Goal: Information Seeking & Learning: Learn about a topic

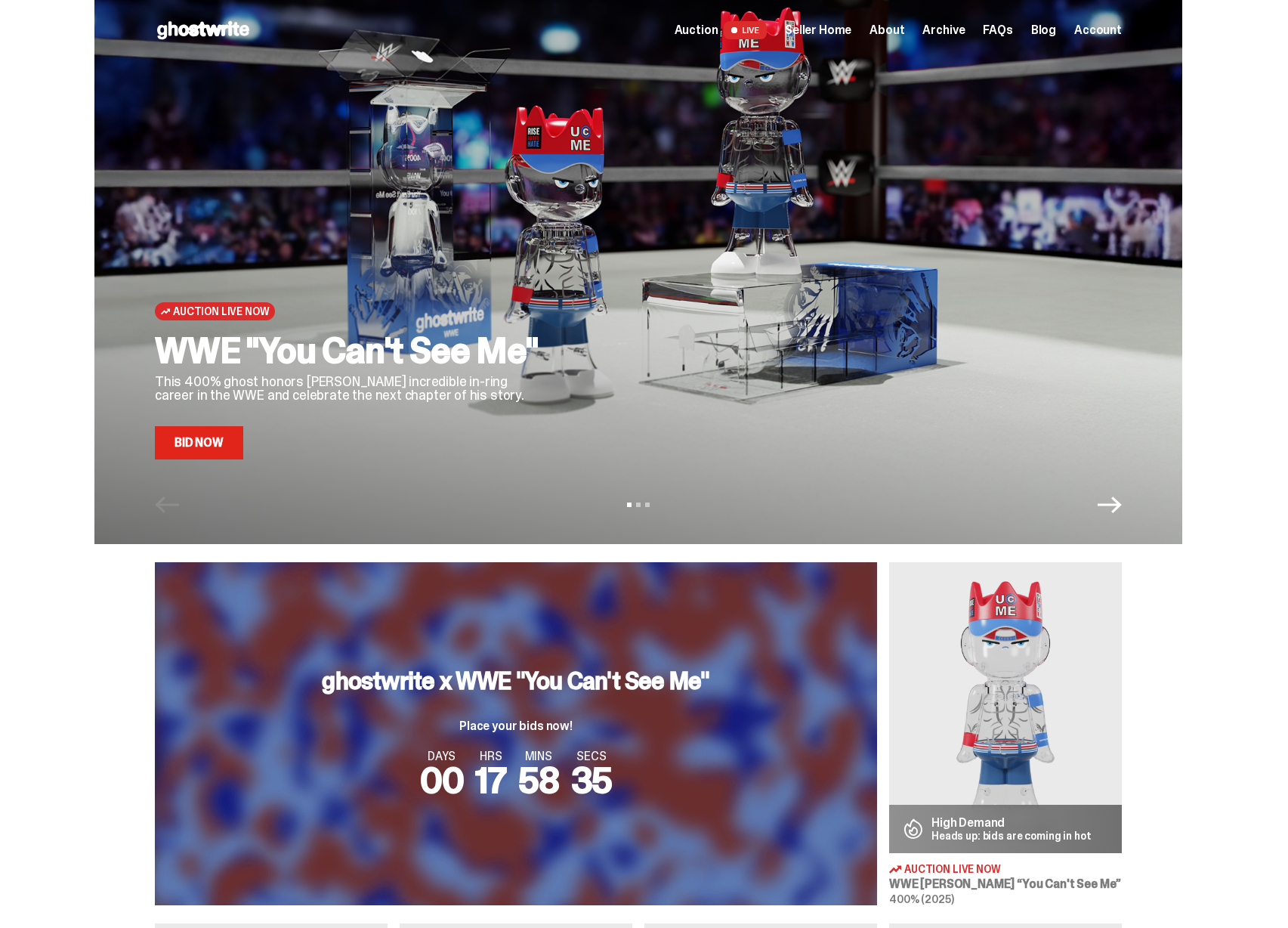
click at [813, 25] on span "Seller Home" at bounding box center [818, 30] width 66 height 12
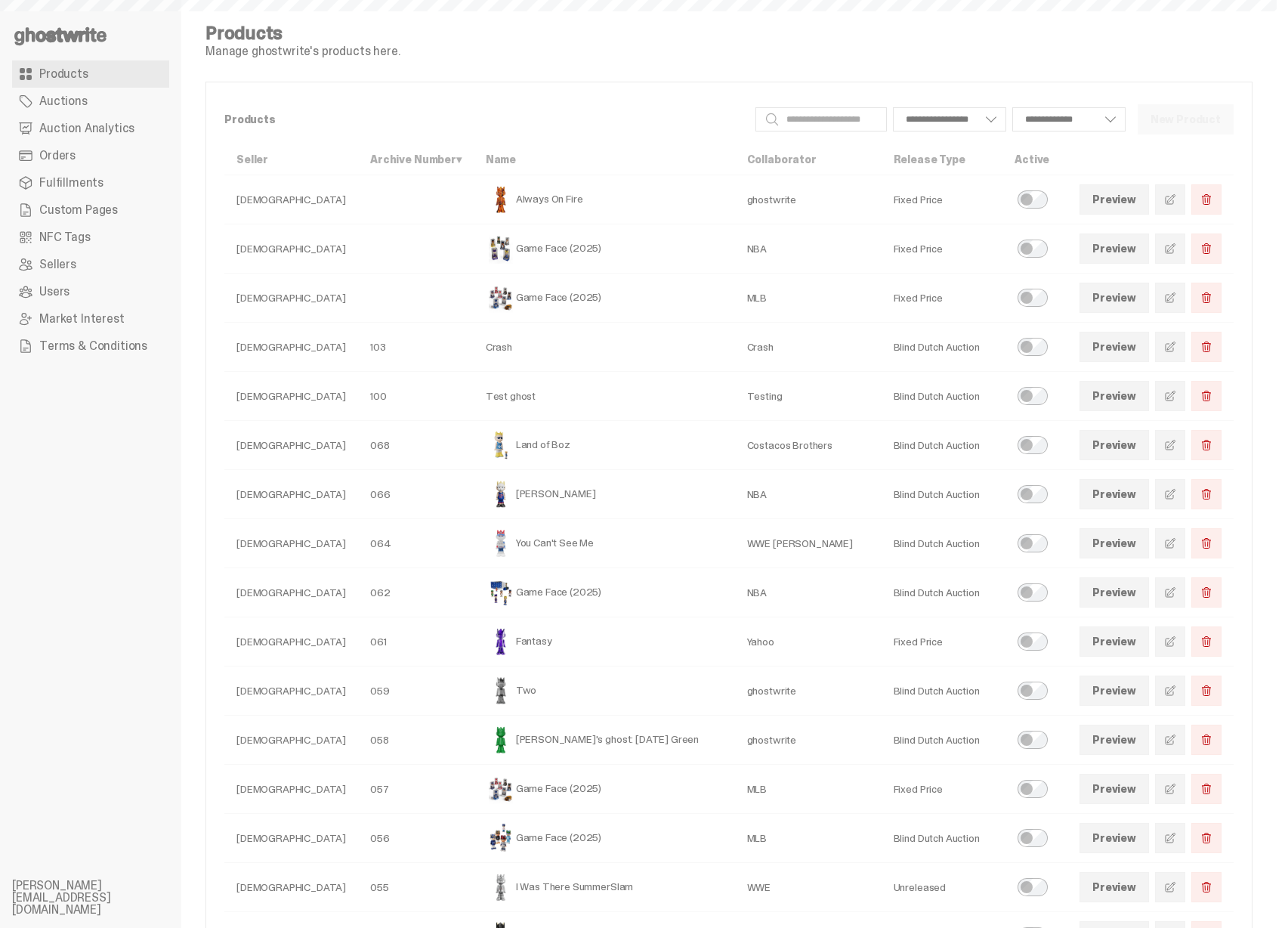
click at [126, 138] on link "Auction Analytics" at bounding box center [90, 128] width 157 height 27
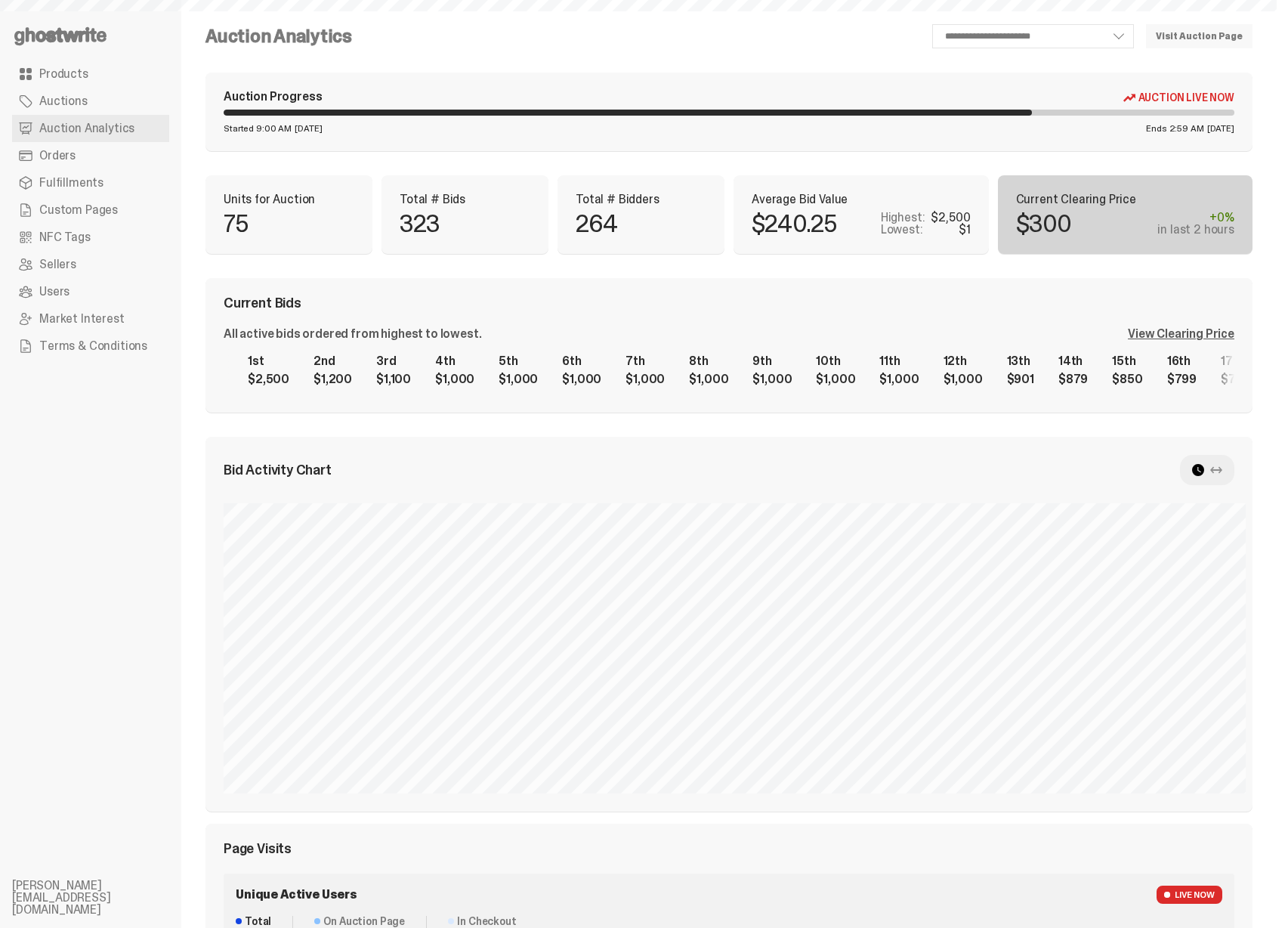
click at [1186, 338] on div "View Clearing Price" at bounding box center [1181, 333] width 107 height 12
select select "**"
click at [1172, 329] on div "View Clearing Price" at bounding box center [1181, 333] width 107 height 12
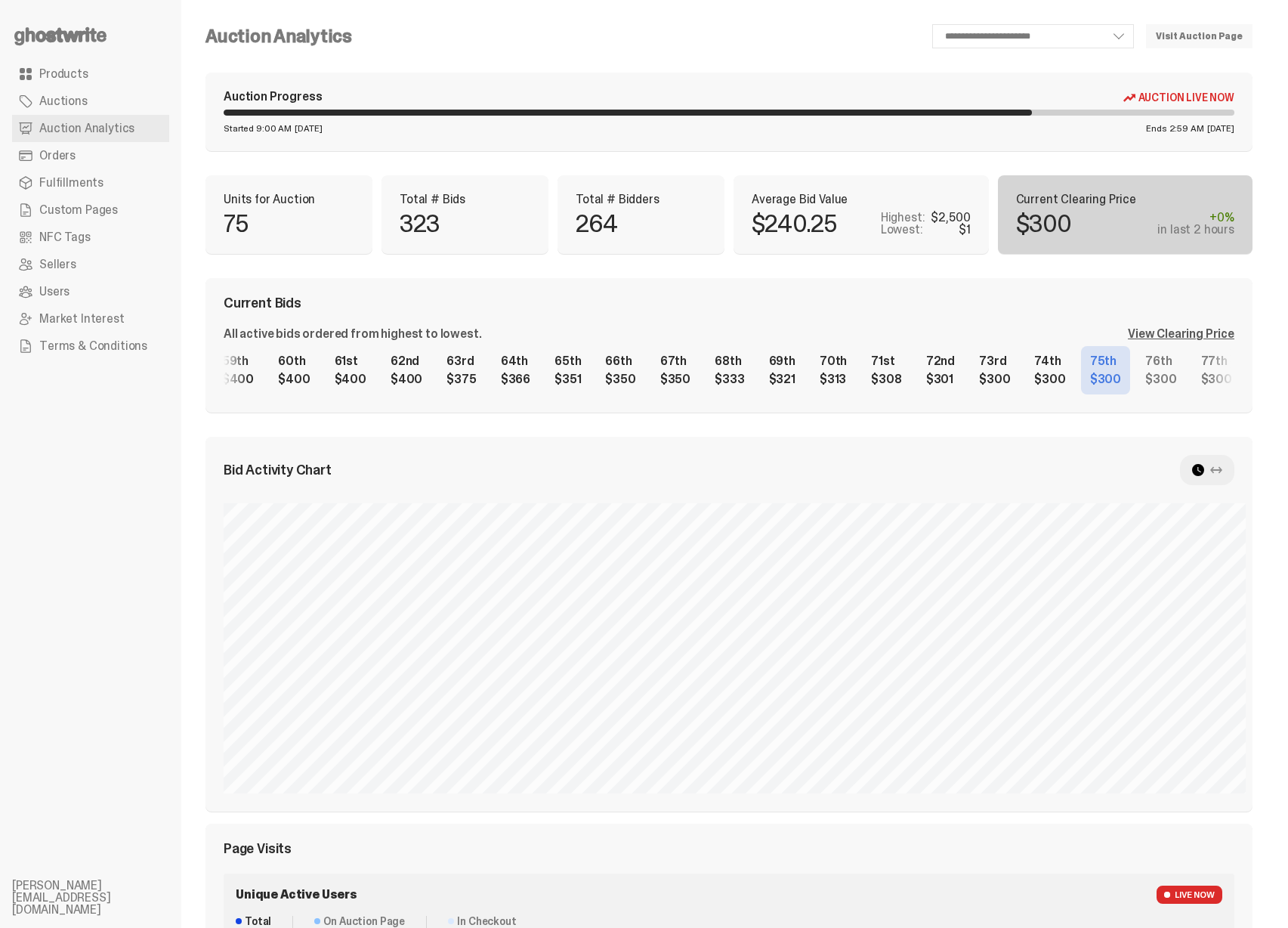
scroll to position [0, 3298]
click at [623, 373] on div "1st $2,500 2nd $1,200 3rd $1,100 4th $1,000 5th $1,000 6th $1,000 7th $1,000 8t…" at bounding box center [729, 369] width 1011 height 48
drag, startPoint x: 411, startPoint y: 197, endPoint x: 442, endPoint y: 210, distance: 33.6
click at [442, 210] on div "Total # Bids 323" at bounding box center [464, 214] width 131 height 42
click at [444, 212] on div "323" at bounding box center [464, 223] width 131 height 25
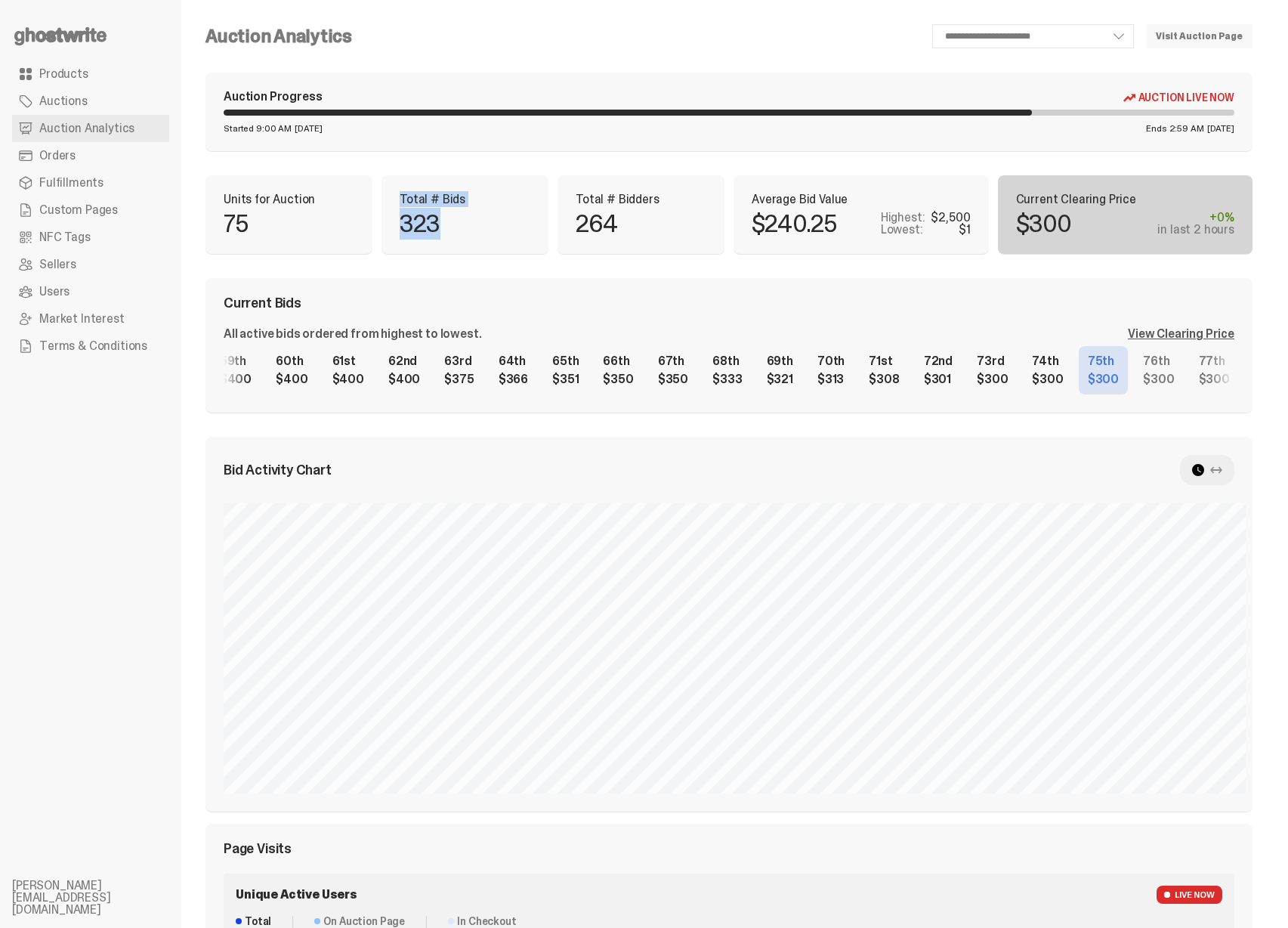
drag, startPoint x: 445, startPoint y: 227, endPoint x: 403, endPoint y: 194, distance: 53.4
click at [403, 194] on div "Total # Bids 323" at bounding box center [464, 214] width 131 height 42
click at [403, 194] on p "Total # Bids" at bounding box center [464, 199] width 131 height 12
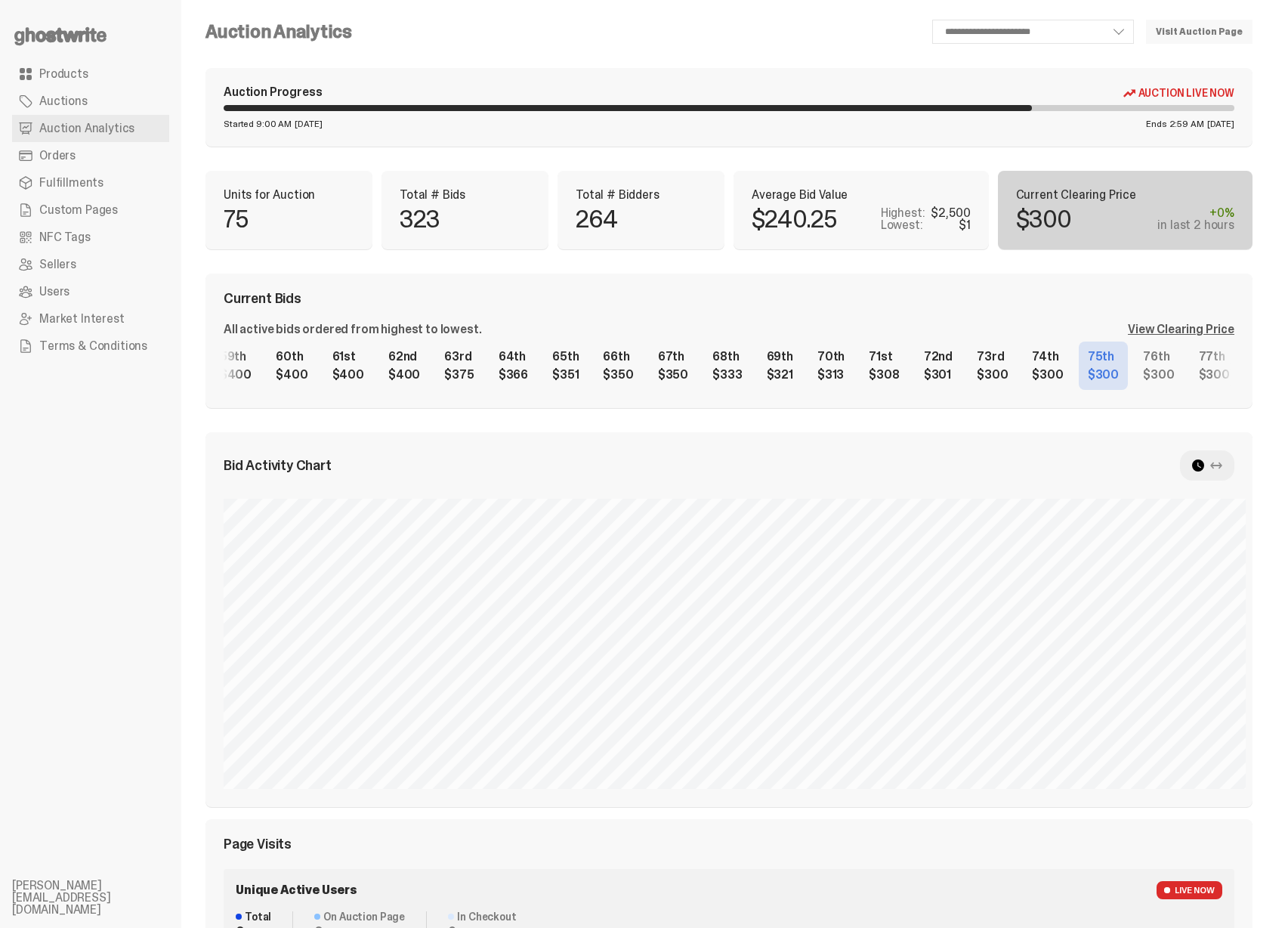
scroll to position [0, 0]
